Goal: Task Accomplishment & Management: Use online tool/utility

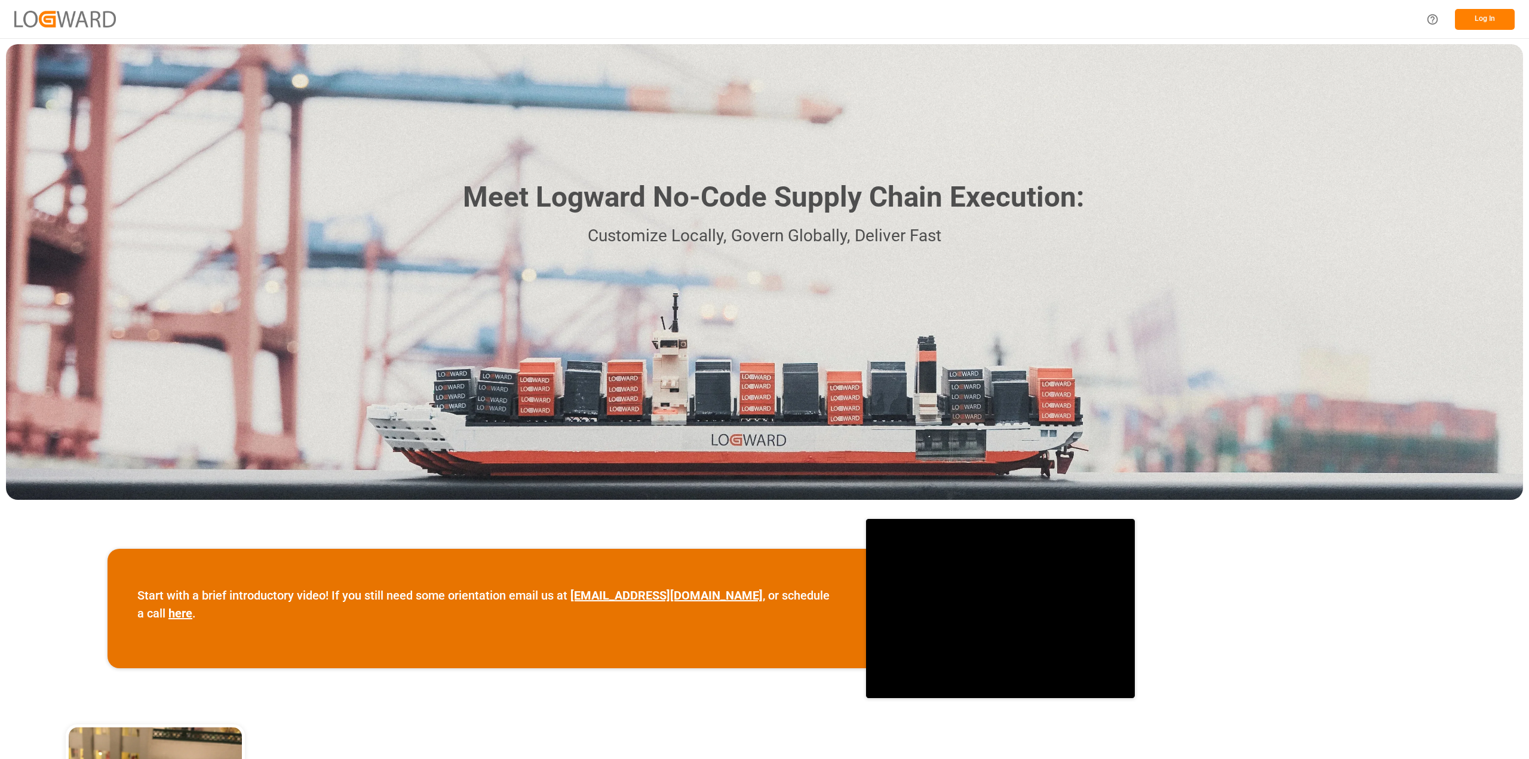
click at [1492, 21] on button "Log In" at bounding box center [1485, 19] width 60 height 21
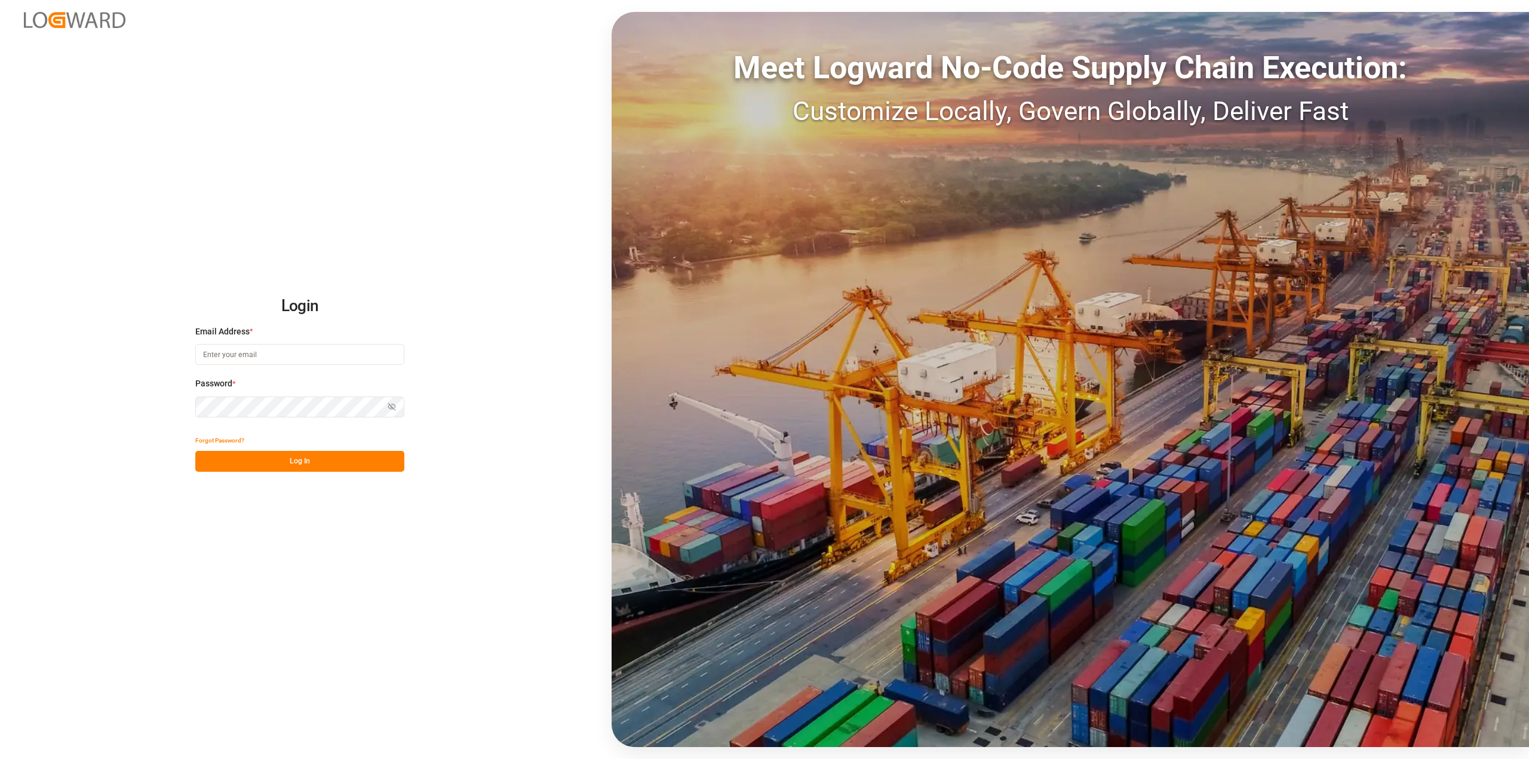
click at [235, 356] on input at bounding box center [299, 354] width 209 height 21
click at [303, 356] on input "[PERSON_NAME][EMAIL_ADDRESS][PERSON_NAME][DOMAIN_NAME]" at bounding box center [299, 354] width 209 height 21
type input "[PERSON_NAME][EMAIL_ADDRESS][PERSON_NAME][DOMAIN_NAME]"
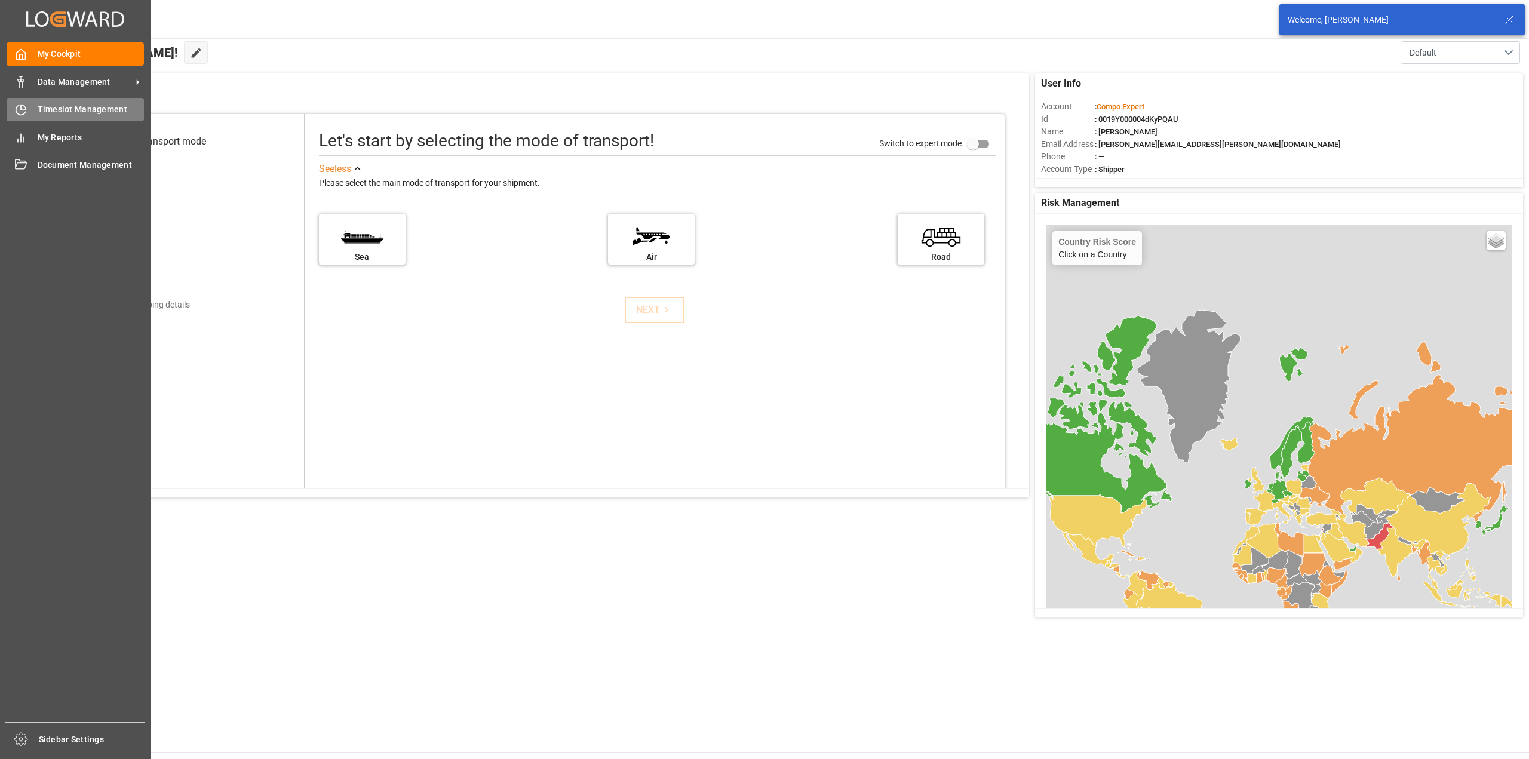
click at [72, 99] on div "Timeslot Management Timeslot Management" at bounding box center [75, 109] width 137 height 23
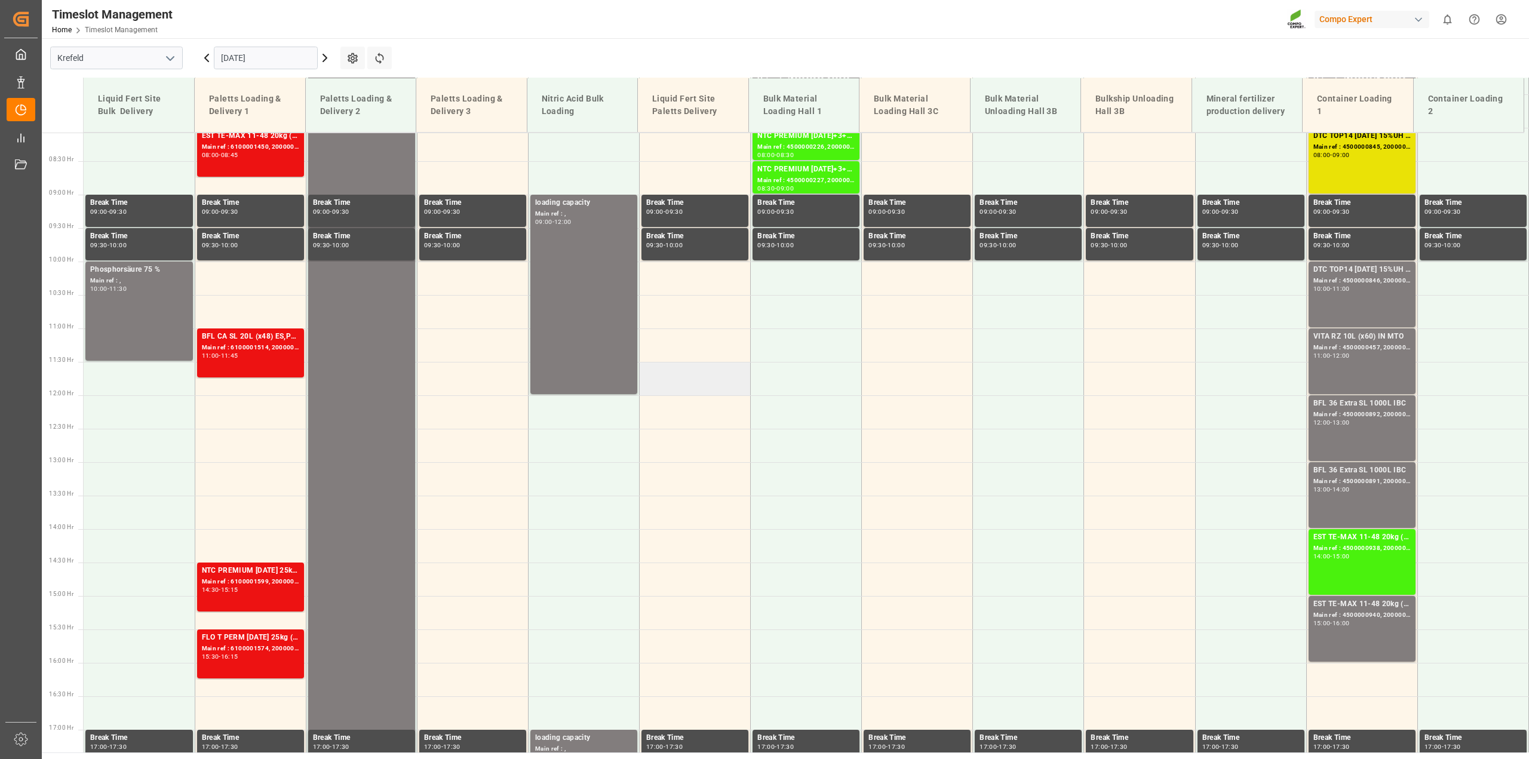
scroll to position [301, 0]
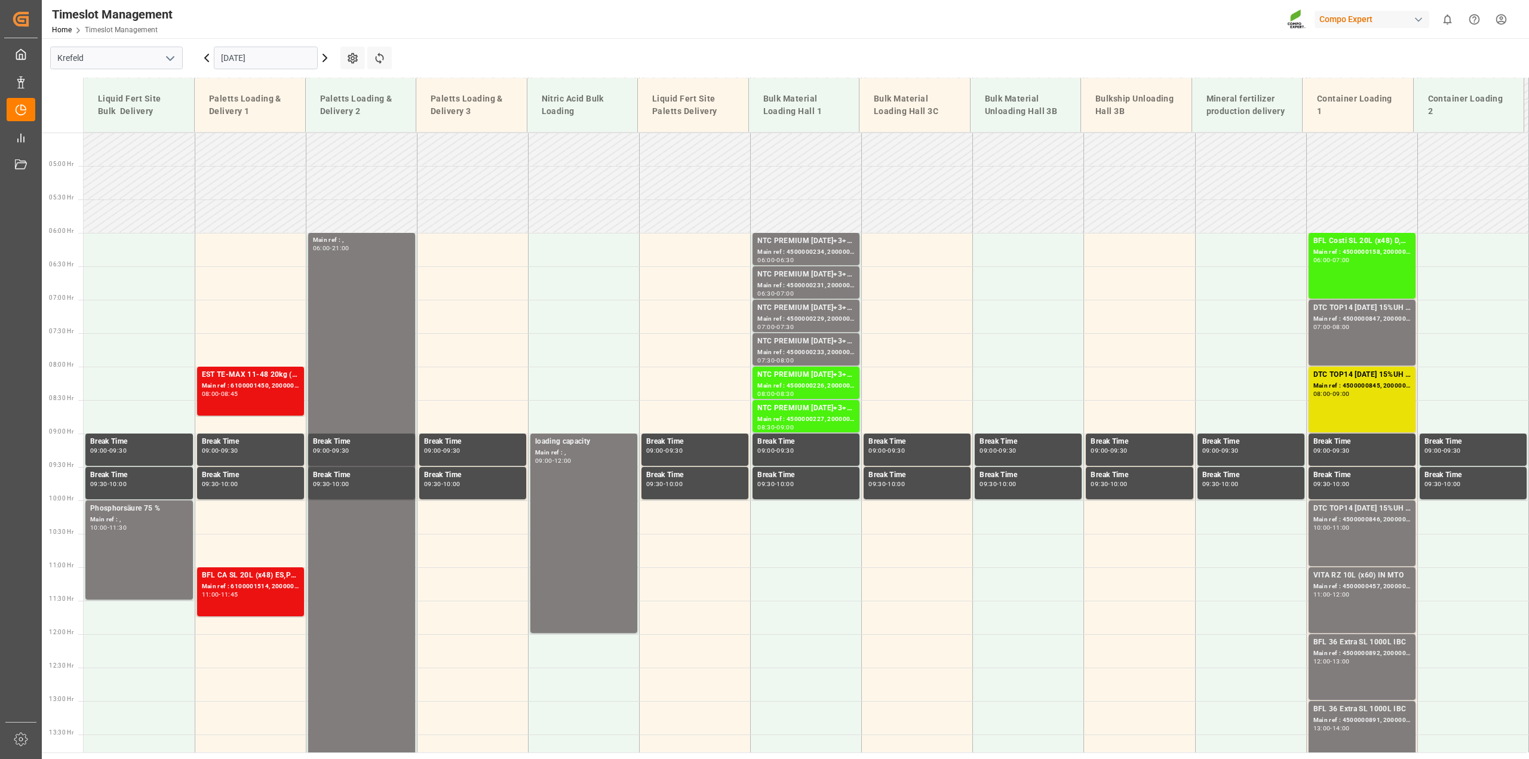
click at [327, 58] on icon at bounding box center [325, 57] width 4 height 7
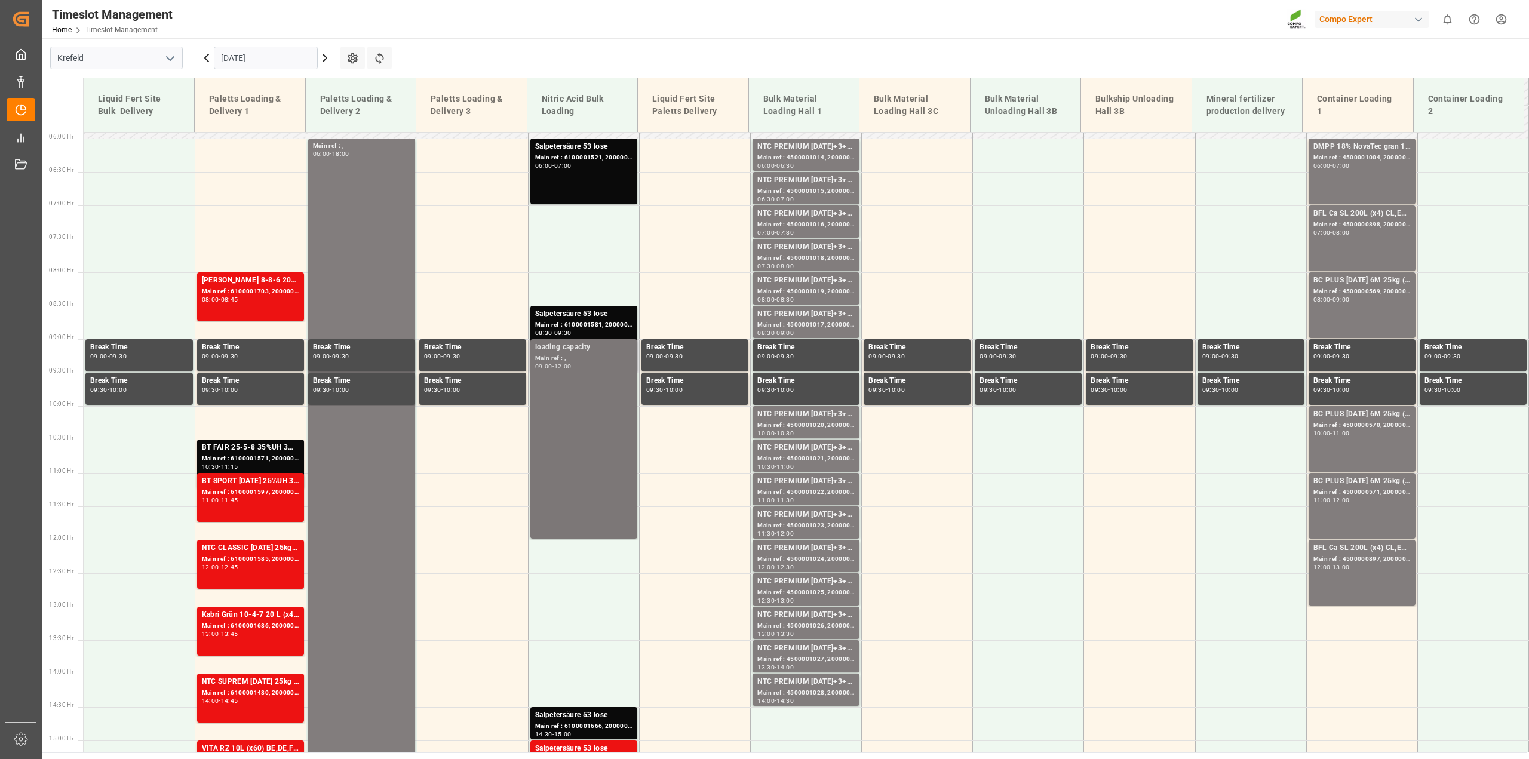
scroll to position [241, 0]
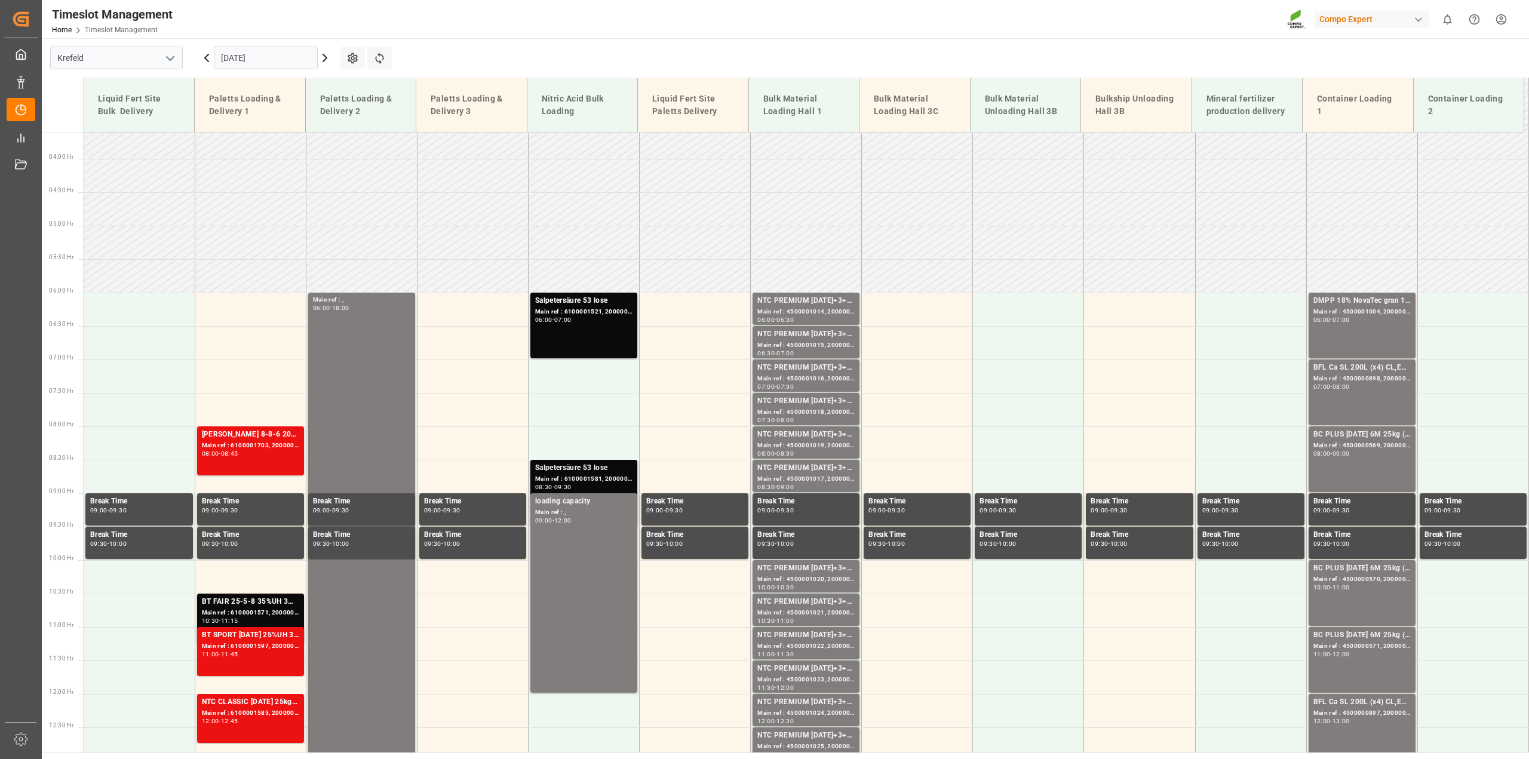
click at [620, 475] on div "Main ref : 6100001581, 2000001362" at bounding box center [583, 479] width 97 height 10
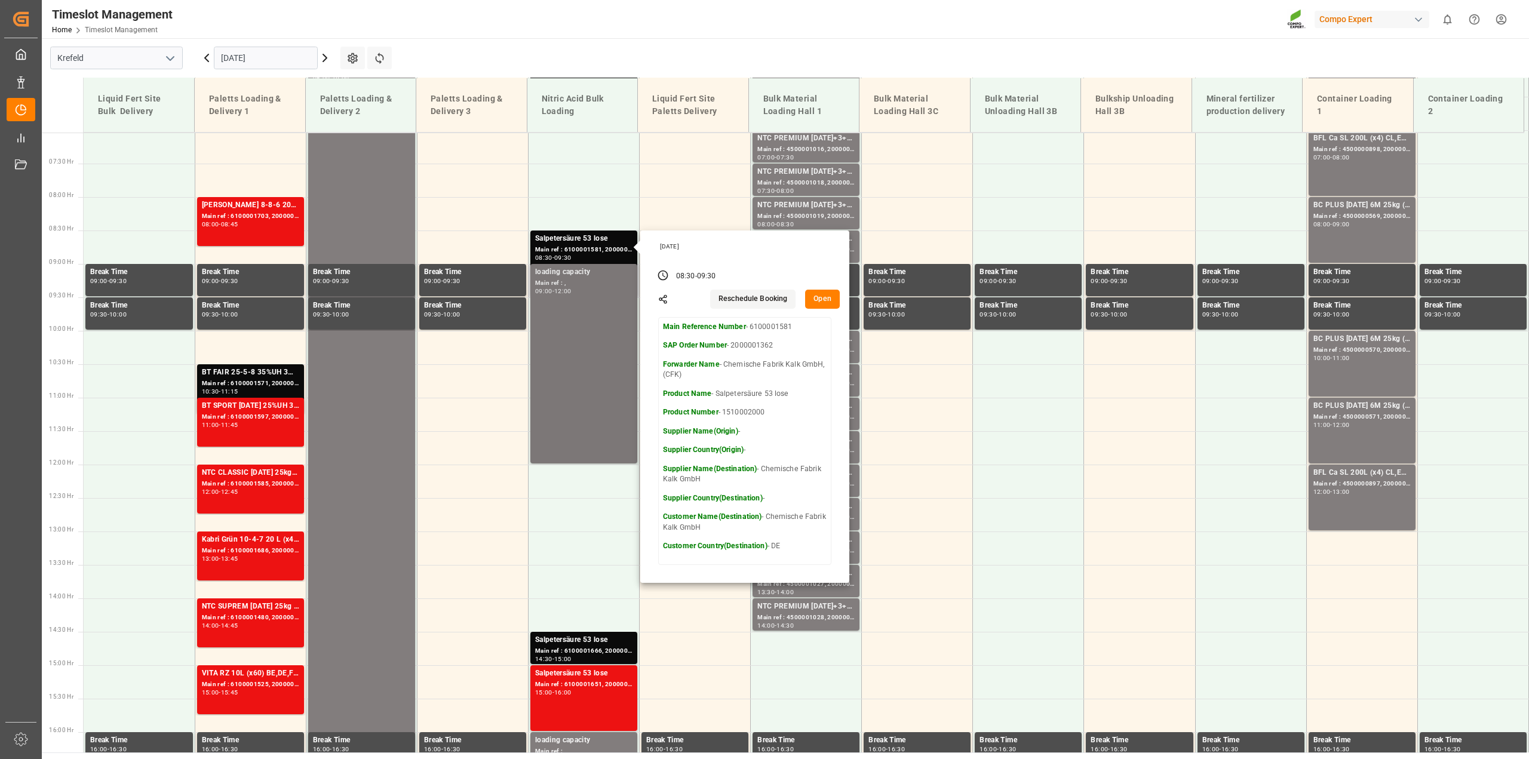
scroll to position [480, 0]
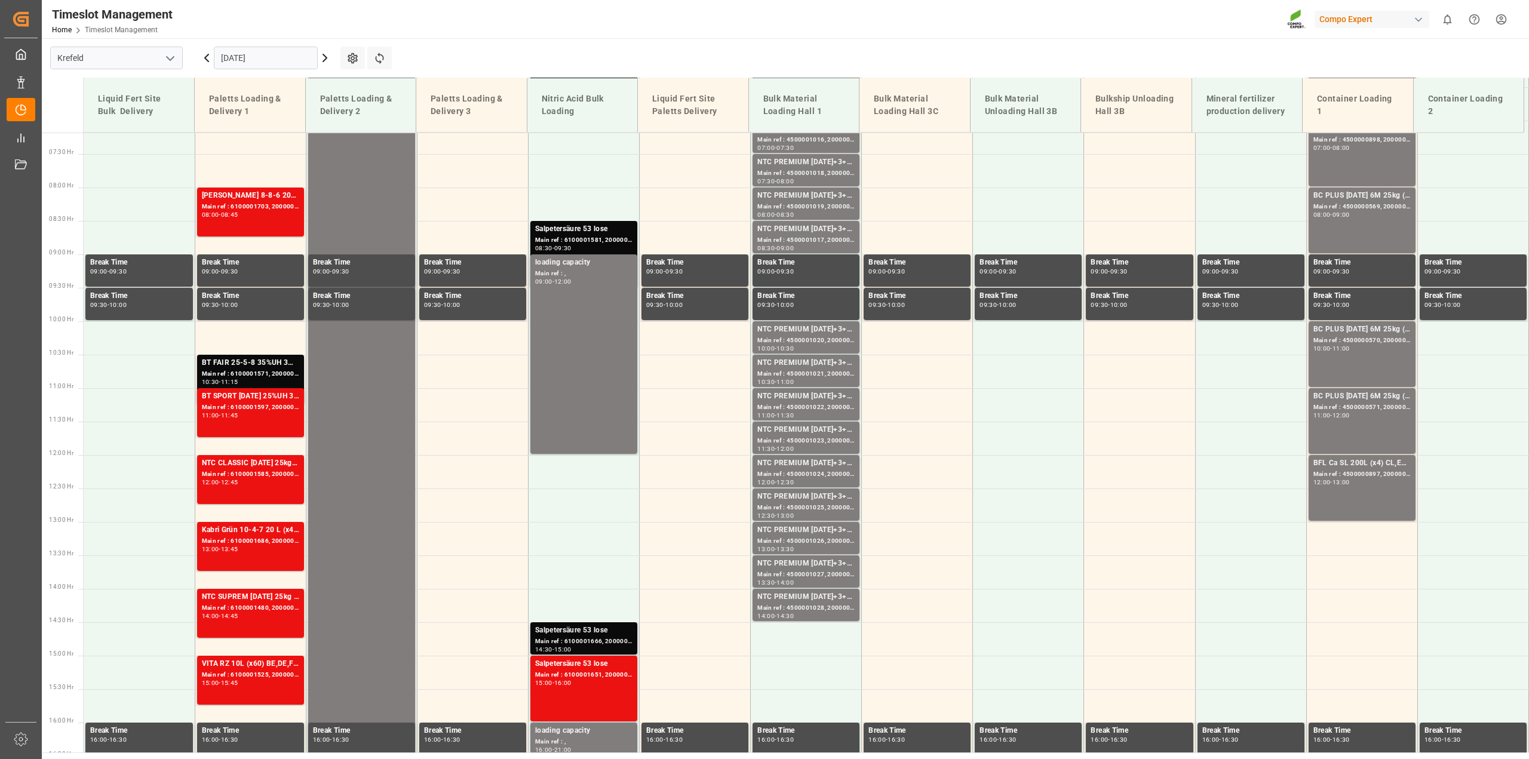
click at [610, 644] on div "Main ref : 6100001666, 2000001412" at bounding box center [583, 642] width 97 height 10
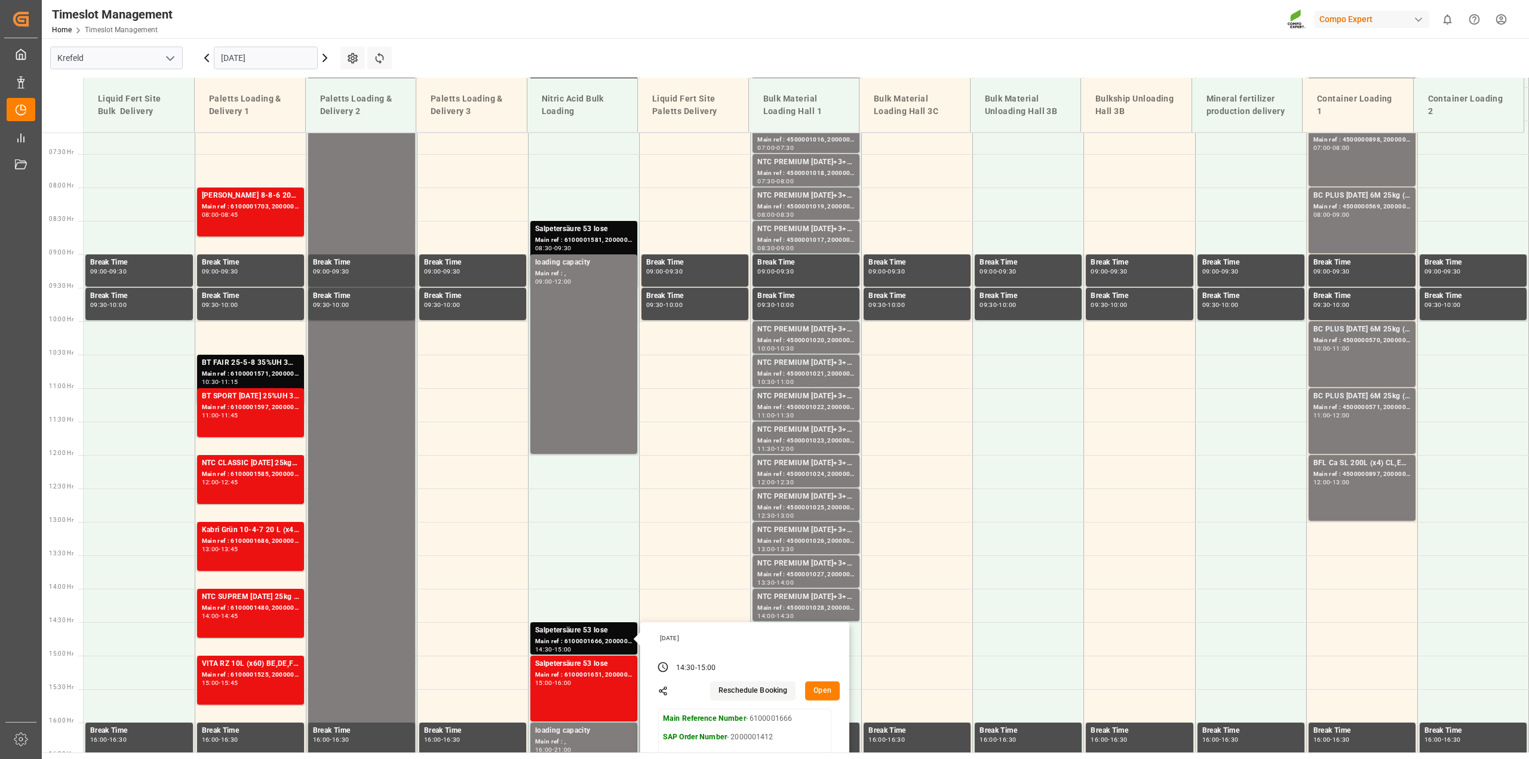
scroll to position [719, 0]
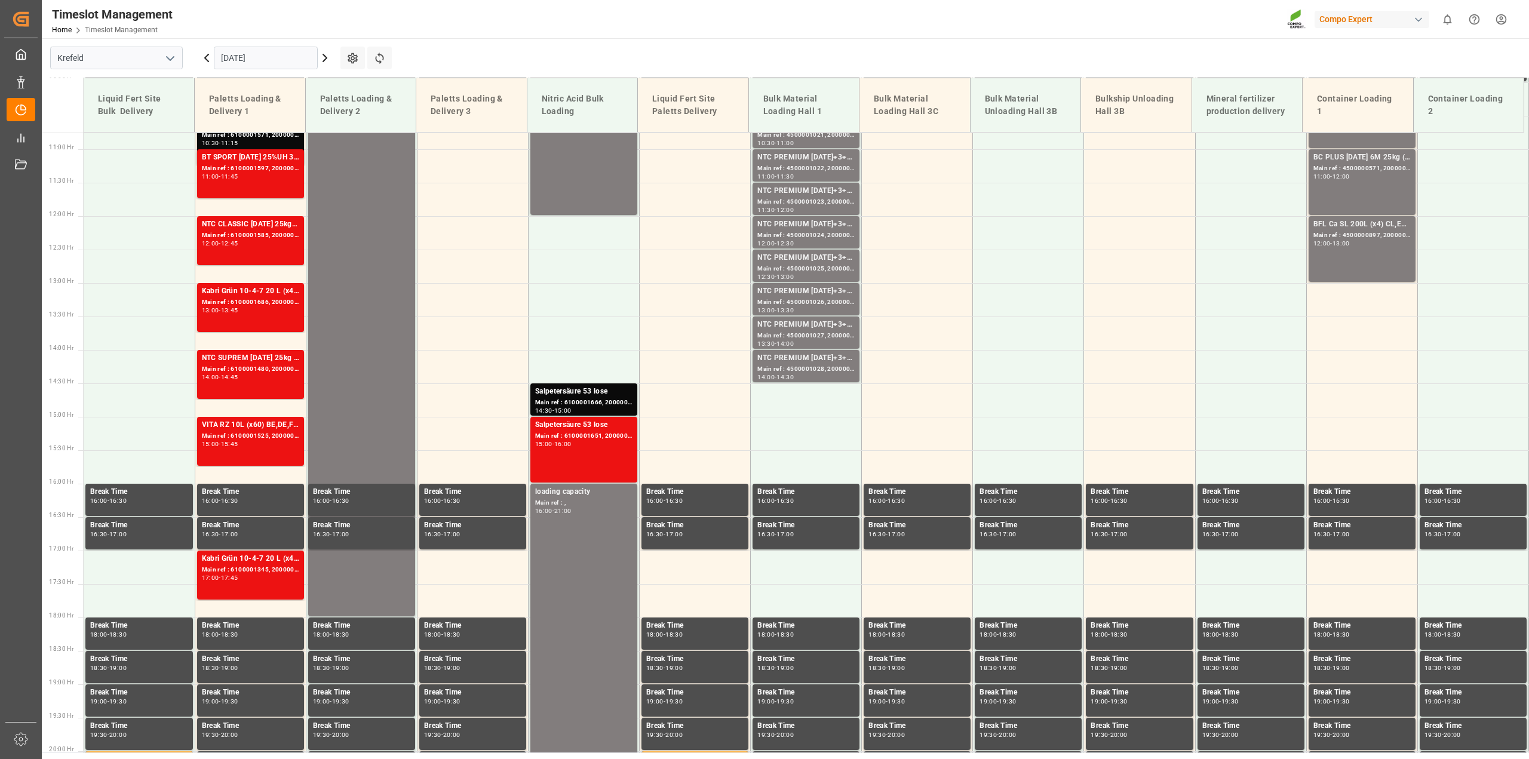
click at [600, 435] on div "Main ref : 6100001651, 2000001396" at bounding box center [583, 436] width 97 height 10
